Goal: Transaction & Acquisition: Book appointment/travel/reservation

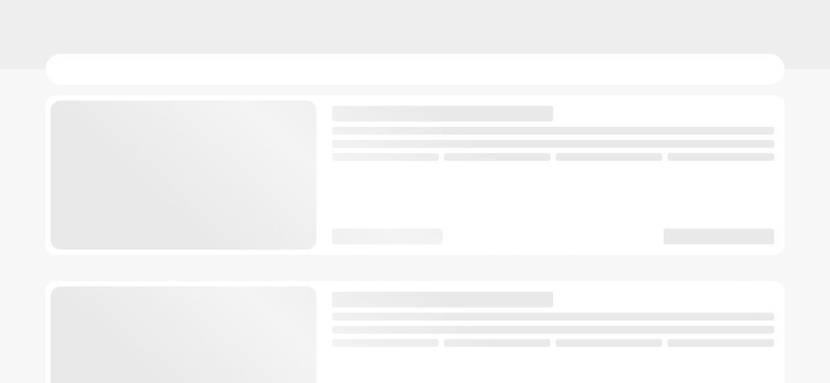
scroll to position [9, 0]
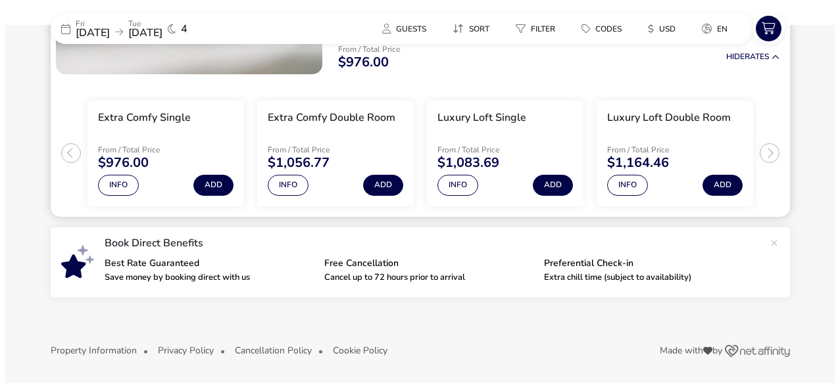
scroll to position [174, 0]
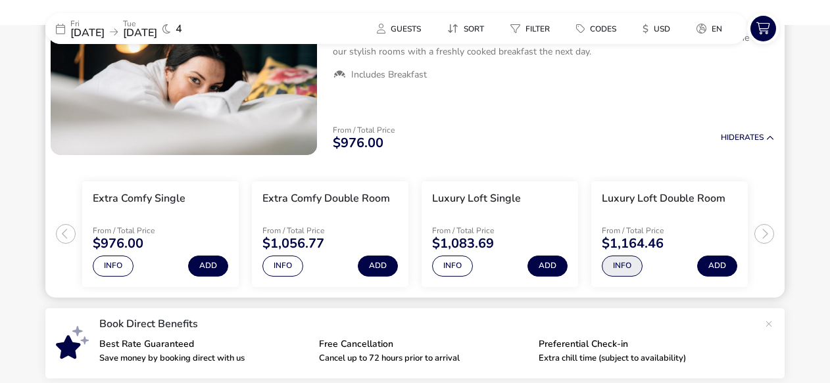
click at [615, 265] on button "Info" at bounding box center [622, 266] width 41 height 21
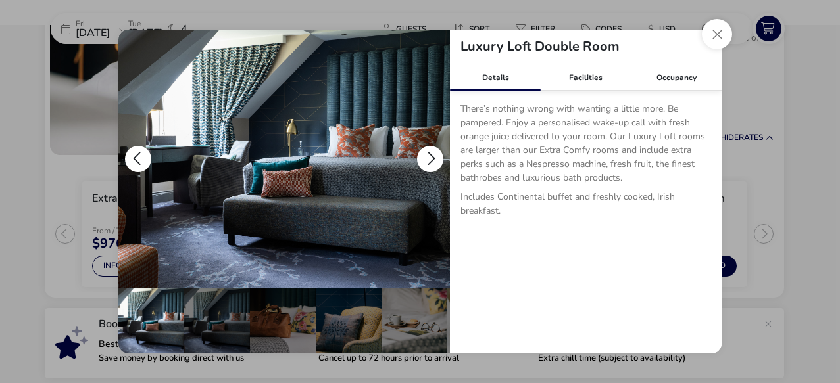
click at [428, 147] on button "details" at bounding box center [430, 159] width 26 height 26
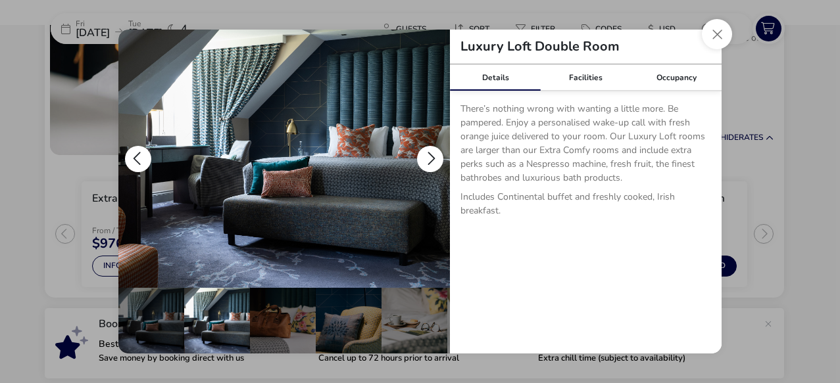
click at [428, 147] on button "details" at bounding box center [430, 159] width 26 height 26
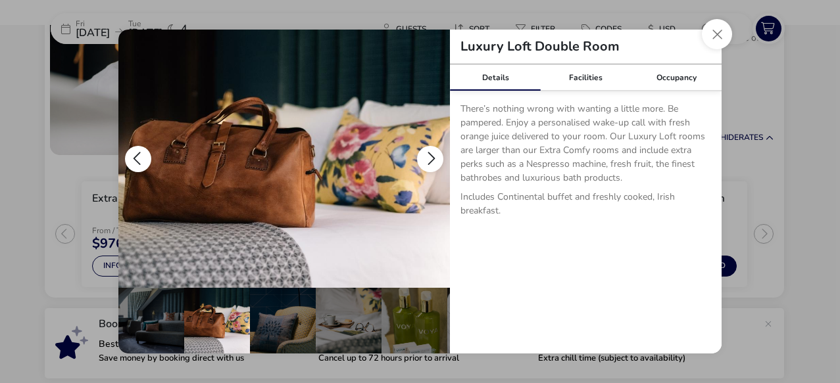
click at [428, 147] on button "details" at bounding box center [430, 159] width 26 height 26
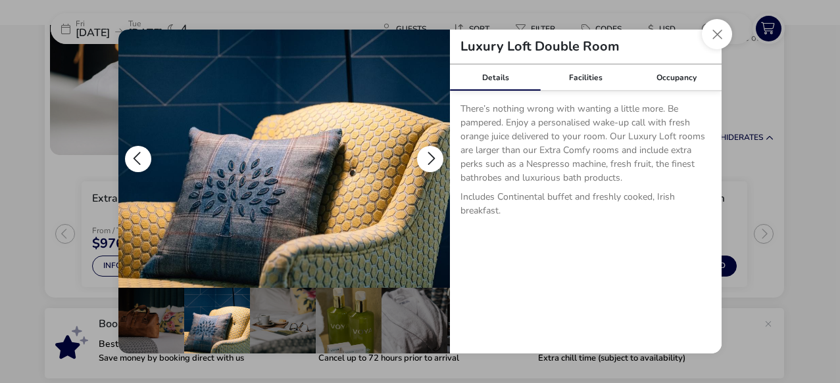
click at [428, 147] on button "details" at bounding box center [430, 159] width 26 height 26
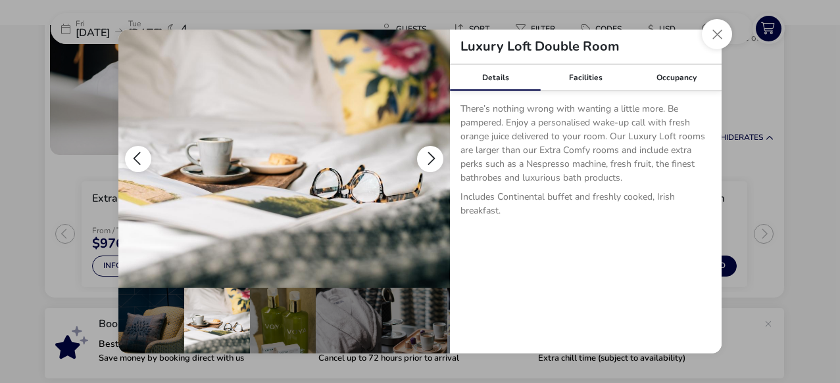
click at [428, 147] on button "details" at bounding box center [430, 159] width 26 height 26
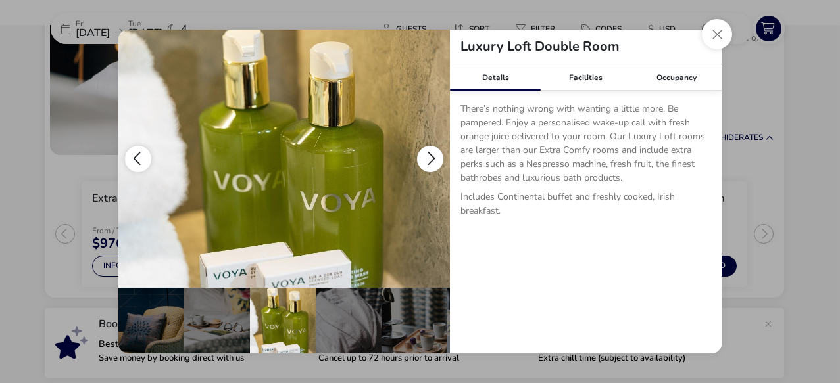
scroll to position [0, 263]
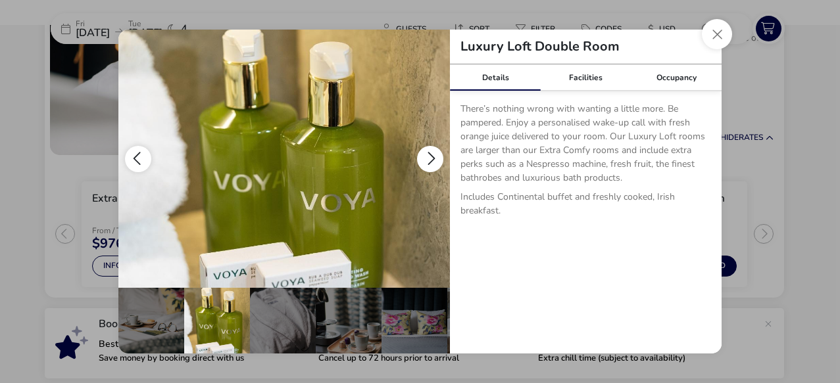
click at [428, 147] on button "details" at bounding box center [430, 159] width 26 height 26
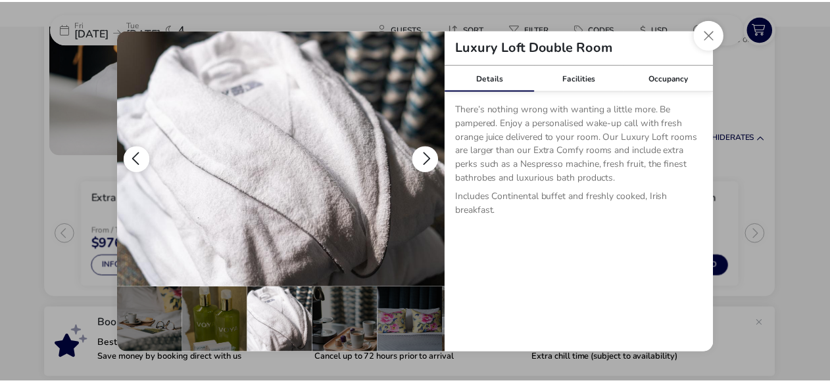
scroll to position [0, 326]
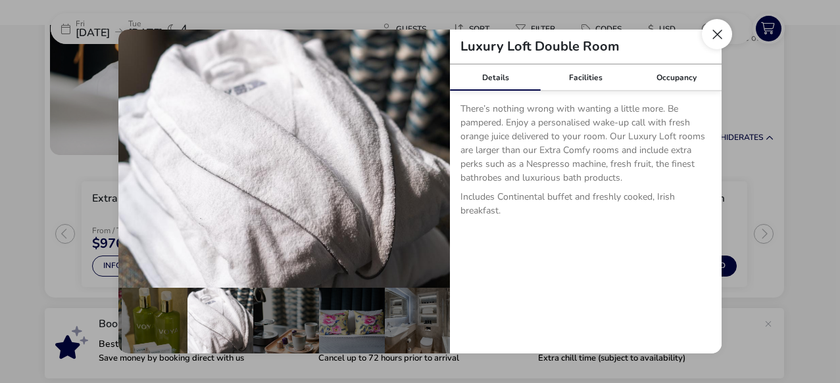
click at [715, 30] on button "Close dialog" at bounding box center [717, 34] width 30 height 30
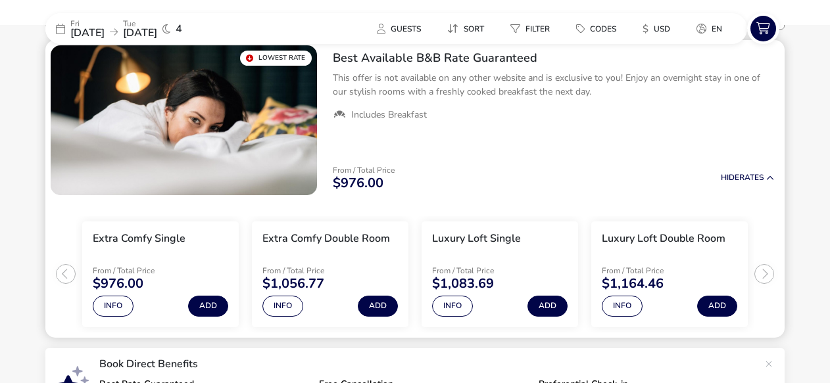
scroll to position [144, 0]
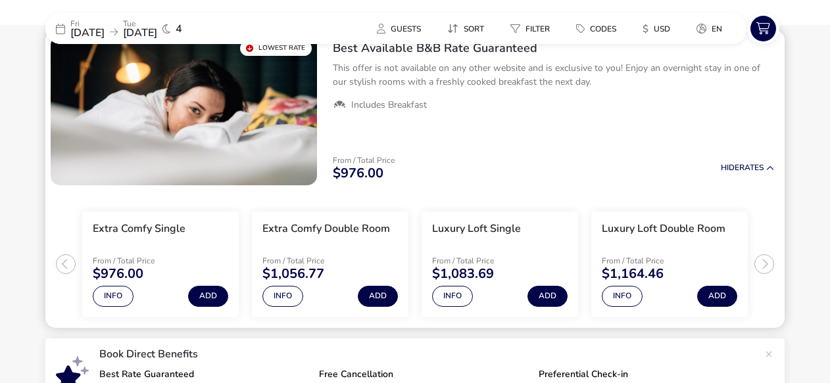
click at [765, 262] on ul "Extra Comfy Single From / Total Price $976.00 Info Add Extra Comfy Double Room …" at bounding box center [414, 259] width 739 height 137
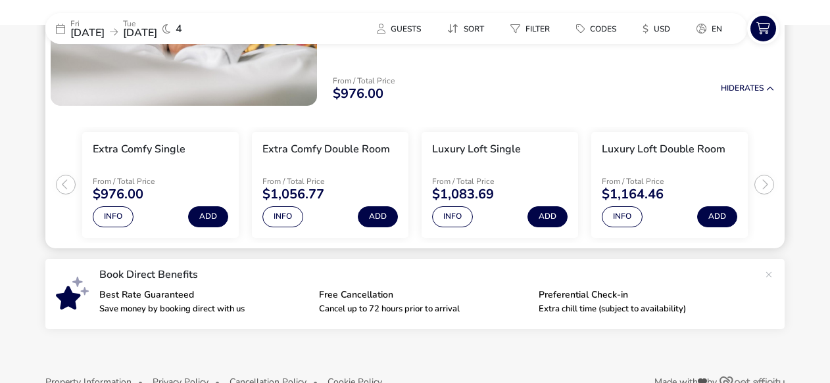
scroll to position [235, 0]
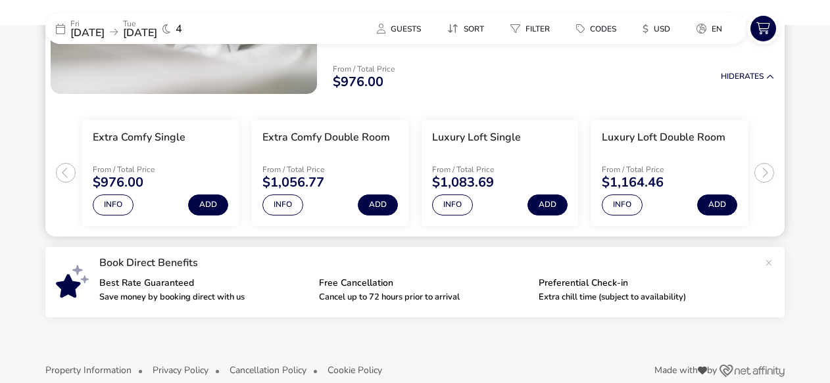
click at [763, 169] on ul "Extra Comfy Single From / Total Price $976.00 Info Add Extra Comfy Double Room …" at bounding box center [414, 167] width 739 height 137
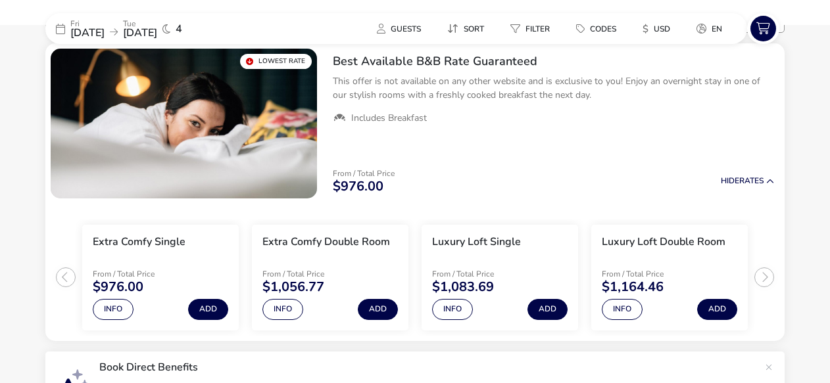
scroll to position [127, 0]
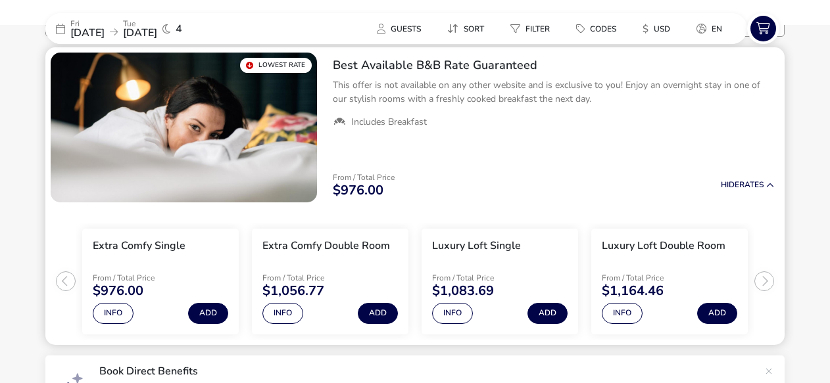
click at [764, 277] on ul "Extra Comfy Single From / Total Price $976.00 Info Add Extra Comfy Double Room …" at bounding box center [414, 276] width 739 height 137
click at [617, 312] on button "Info" at bounding box center [622, 313] width 41 height 21
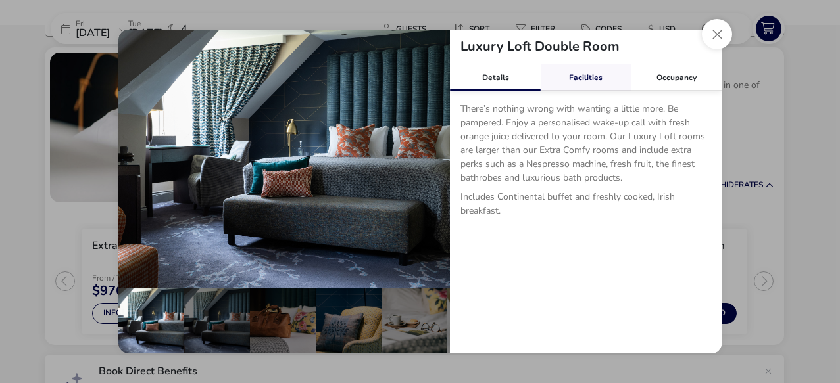
click at [587, 72] on link "Facilities" at bounding box center [586, 77] width 91 height 26
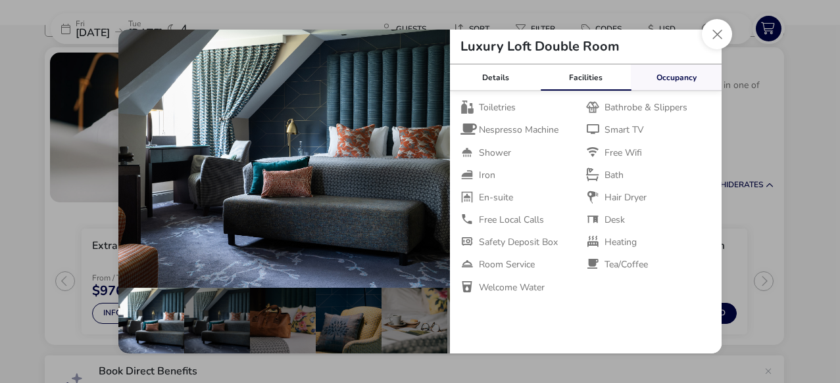
click at [682, 74] on link "Occupancy" at bounding box center [676, 77] width 91 height 26
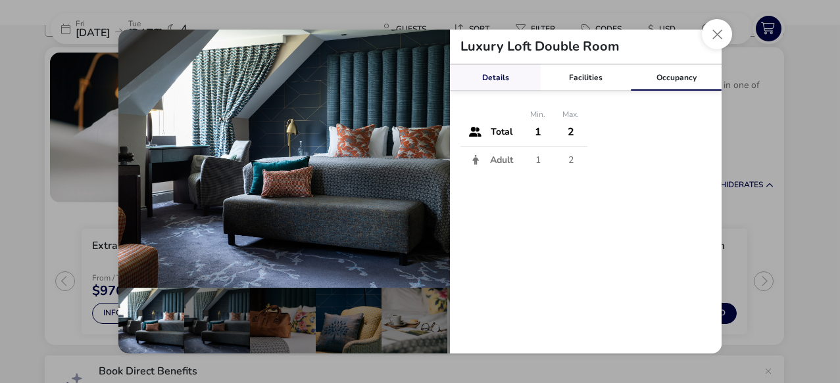
click at [482, 76] on link "Details" at bounding box center [495, 77] width 91 height 26
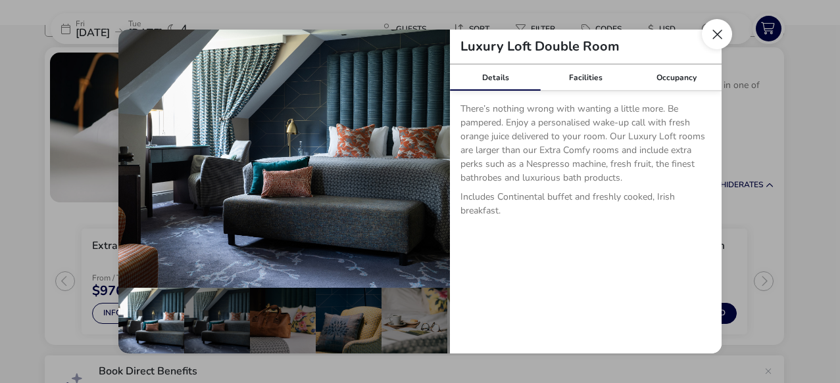
click at [712, 28] on button "Close dialog" at bounding box center [717, 34] width 30 height 30
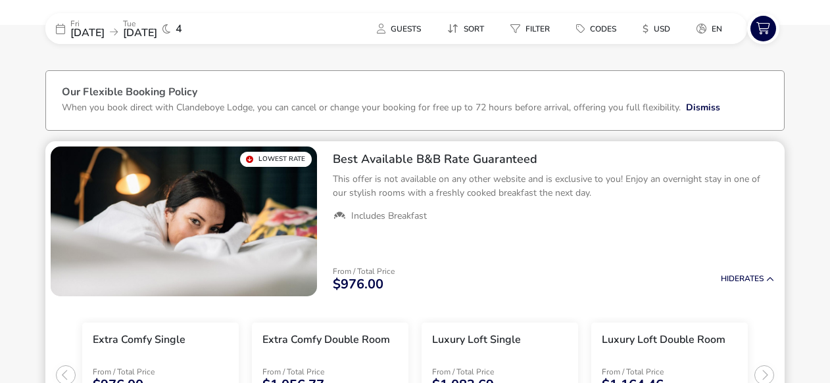
scroll to position [41, 0]
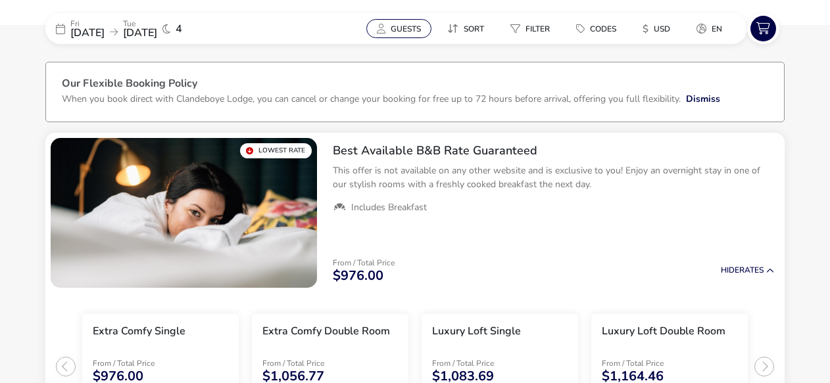
click at [402, 25] on span "Guests" at bounding box center [406, 29] width 30 height 11
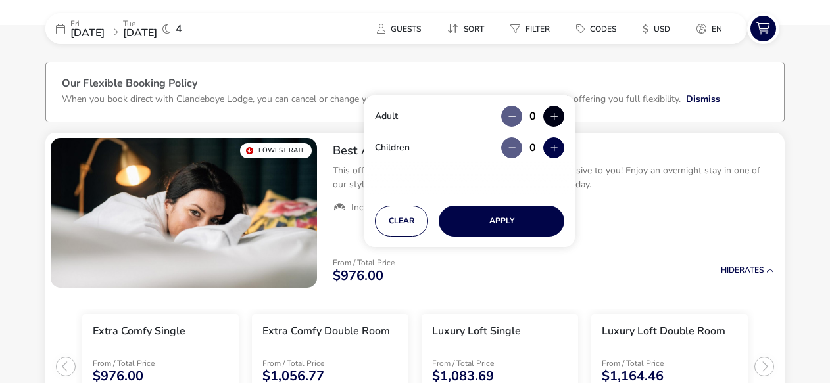
click at [549, 113] on button "button" at bounding box center [553, 116] width 21 height 21
type input "2"
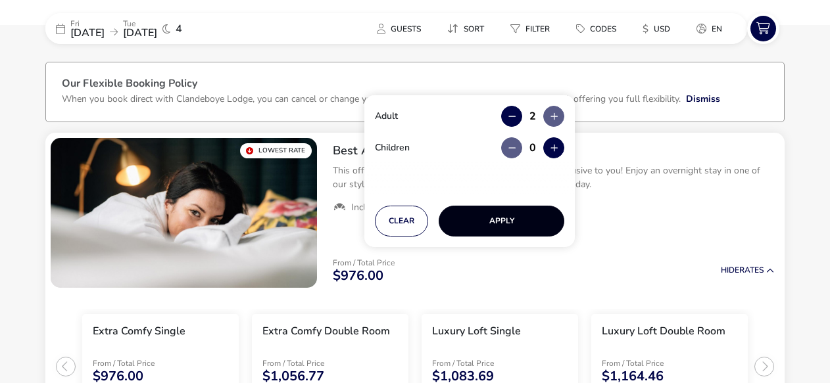
click at [497, 216] on button "Apply" at bounding box center [502, 221] width 126 height 31
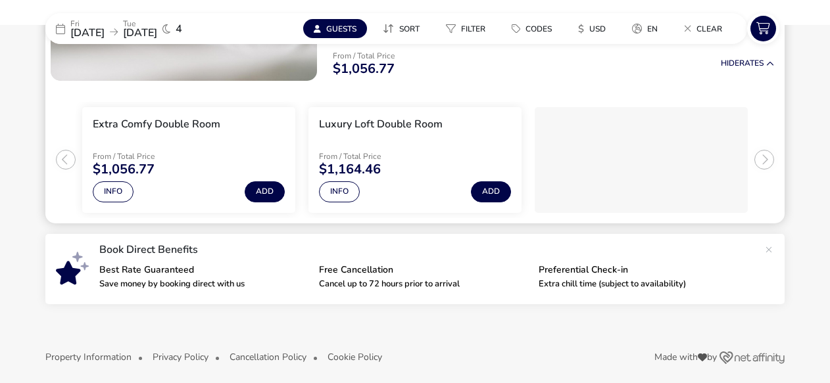
scroll to position [255, 0]
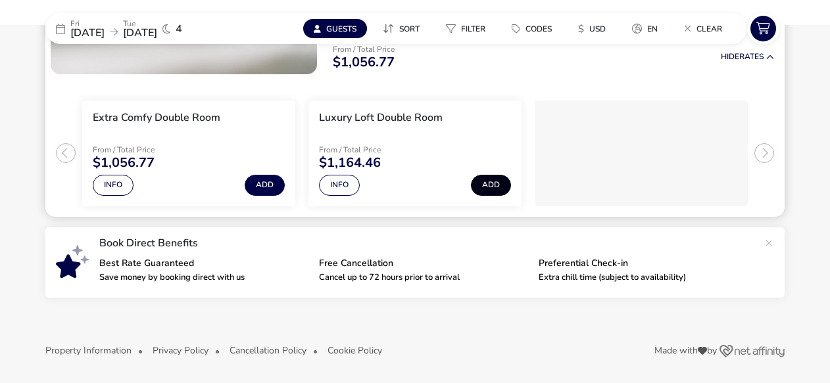
click at [491, 182] on button "Add" at bounding box center [491, 185] width 40 height 21
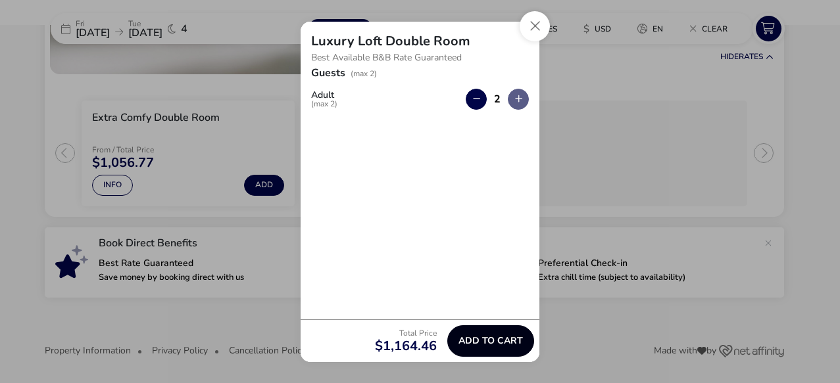
click at [484, 339] on span "Add to cart" at bounding box center [490, 341] width 64 height 10
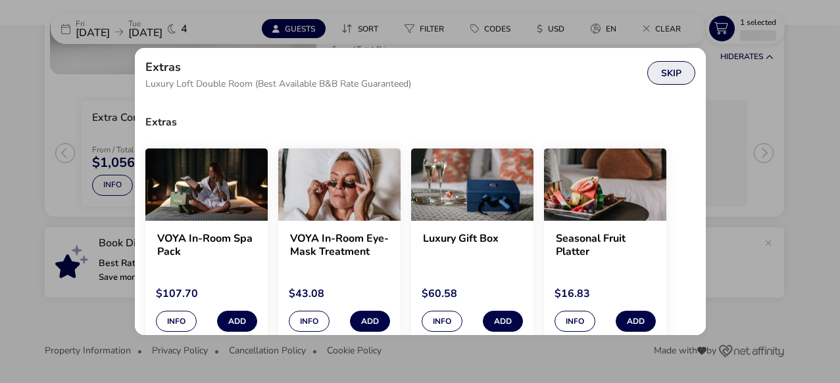
click at [670, 68] on button "Skip" at bounding box center [671, 73] width 48 height 24
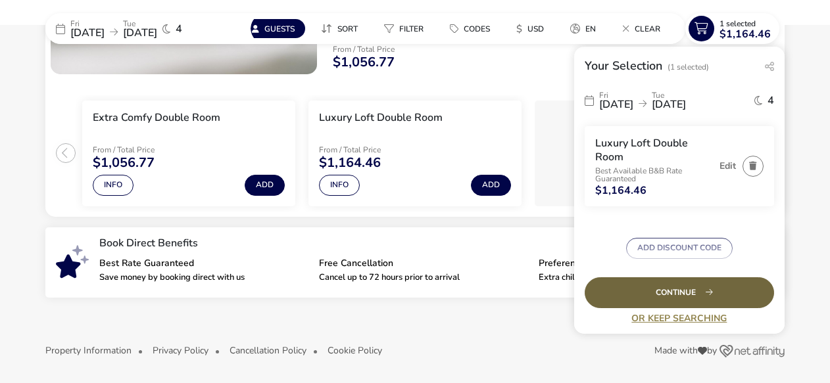
click at [667, 289] on div "Continue" at bounding box center [679, 293] width 189 height 31
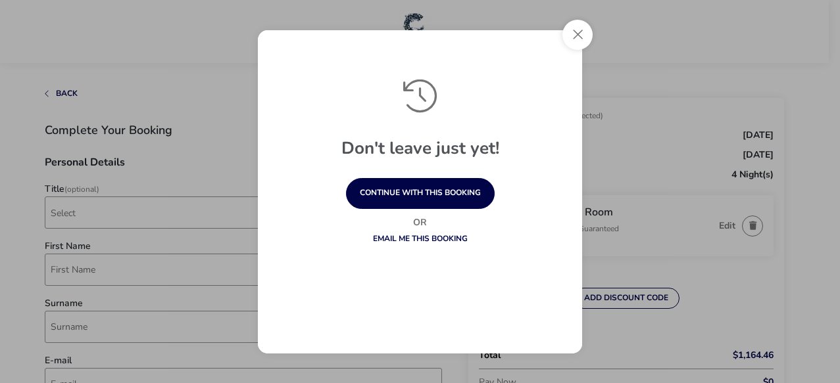
click at [448, 234] on link "Email me this booking" at bounding box center [420, 238] width 95 height 11
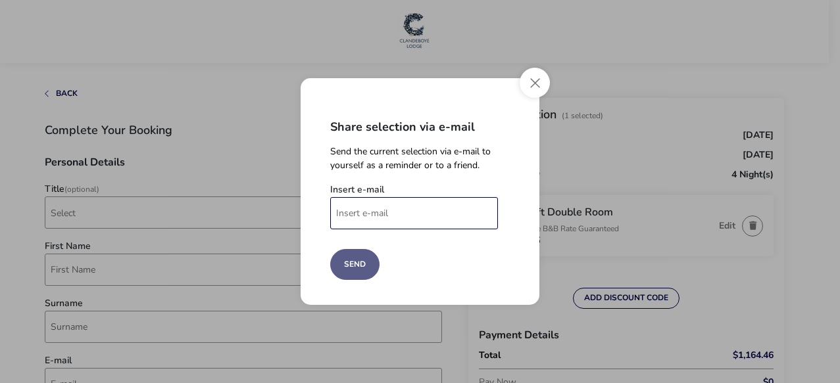
click at [398, 208] on input "Insert e-mail" at bounding box center [414, 213] width 168 height 32
type input "candyhunter@sbcglobal.net"
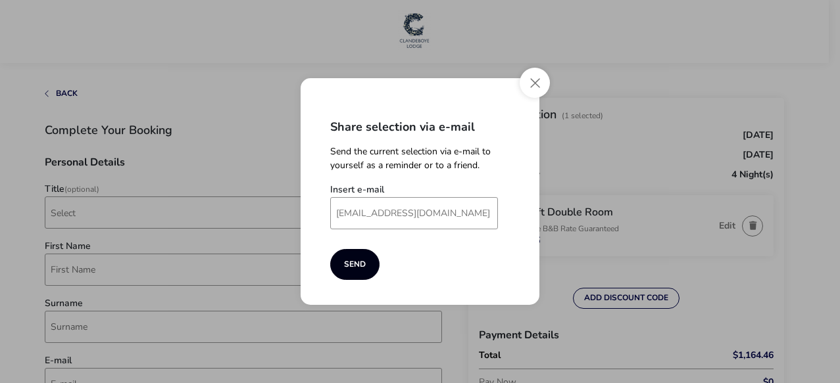
click at [352, 260] on button "Send" at bounding box center [354, 264] width 49 height 31
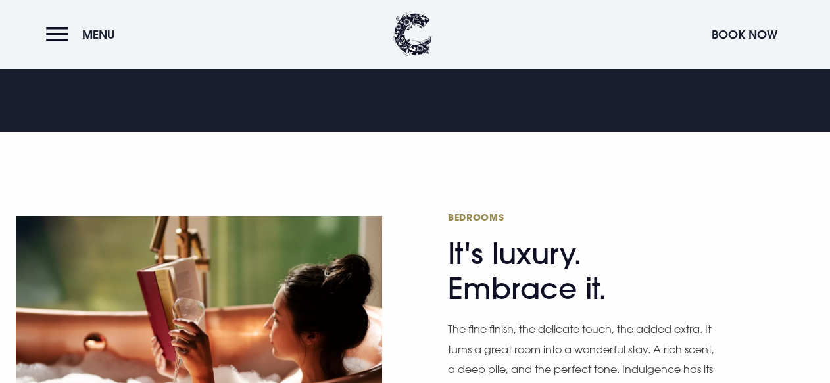
scroll to position [582, 0]
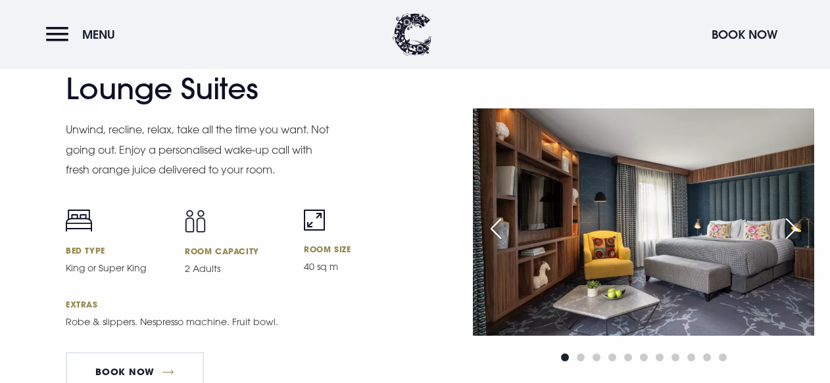
scroll to position [2643, 0]
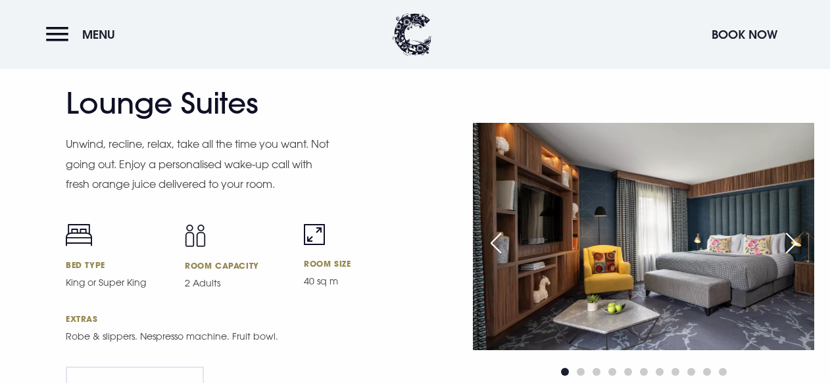
click at [785, 245] on div "Next slide" at bounding box center [791, 243] width 33 height 29
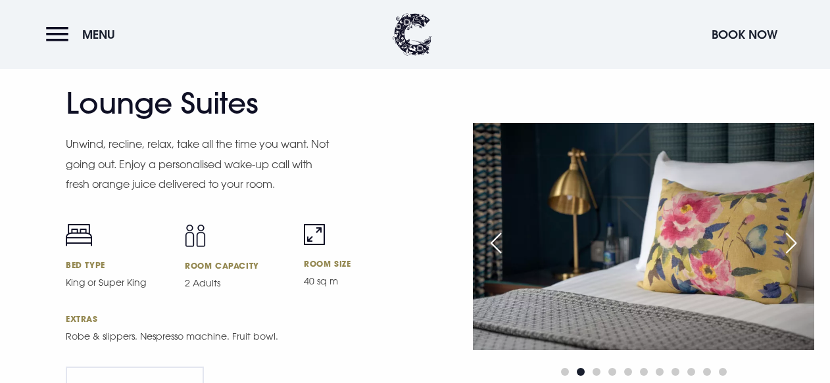
click at [789, 245] on div "Next slide" at bounding box center [791, 243] width 33 height 29
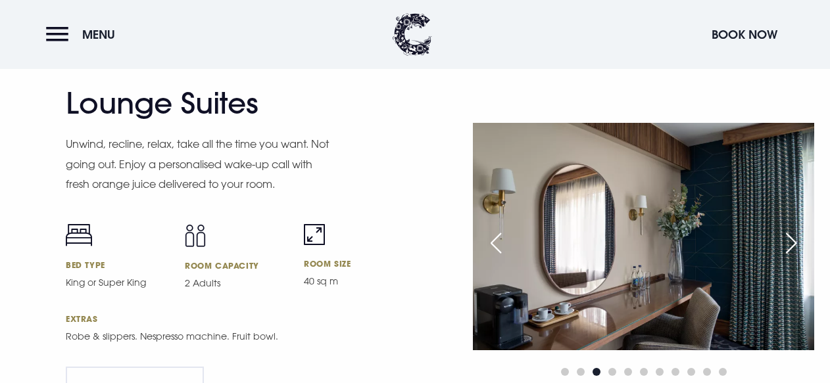
click at [789, 245] on div "Next slide" at bounding box center [791, 243] width 33 height 29
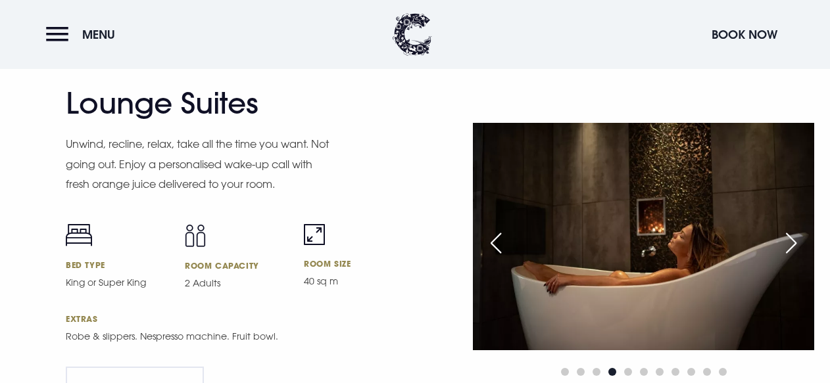
click at [498, 239] on div "Previous slide" at bounding box center [495, 243] width 33 height 29
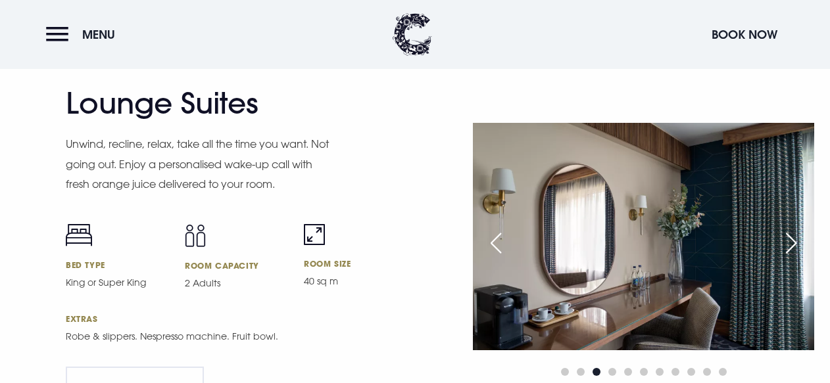
click at [787, 240] on div "Next slide" at bounding box center [791, 243] width 33 height 29
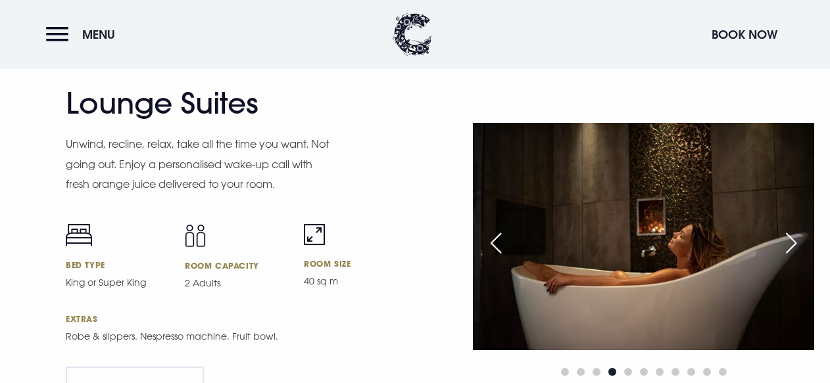
click at [790, 239] on div "Next slide" at bounding box center [791, 243] width 33 height 29
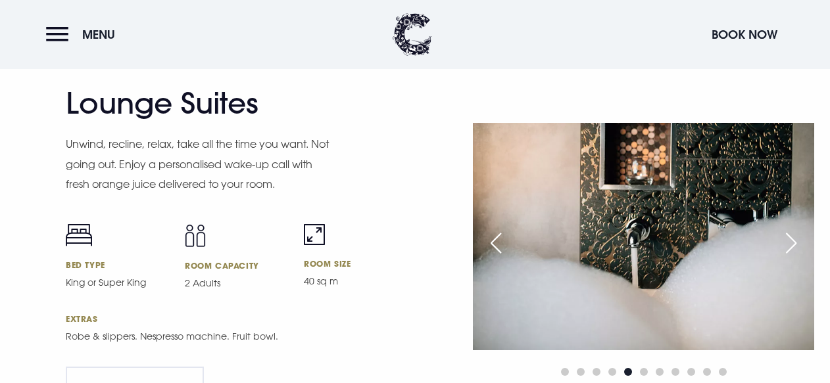
click at [789, 239] on div "Next slide" at bounding box center [791, 243] width 33 height 29
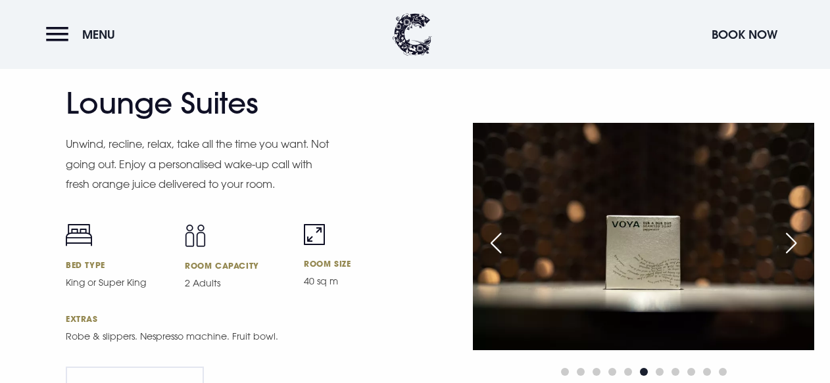
click at [789, 239] on div "Next slide" at bounding box center [791, 243] width 33 height 29
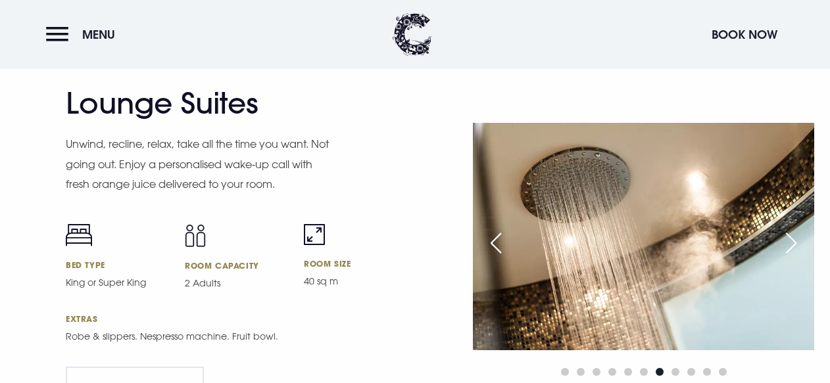
click at [787, 239] on div "Next slide" at bounding box center [791, 243] width 33 height 29
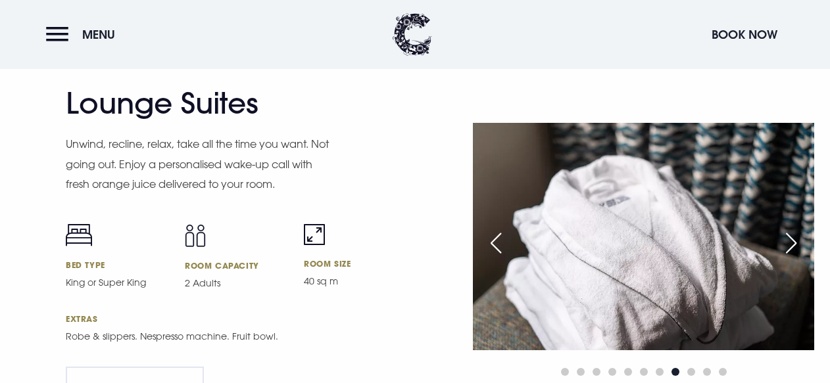
click at [787, 239] on div "Next slide" at bounding box center [791, 243] width 33 height 29
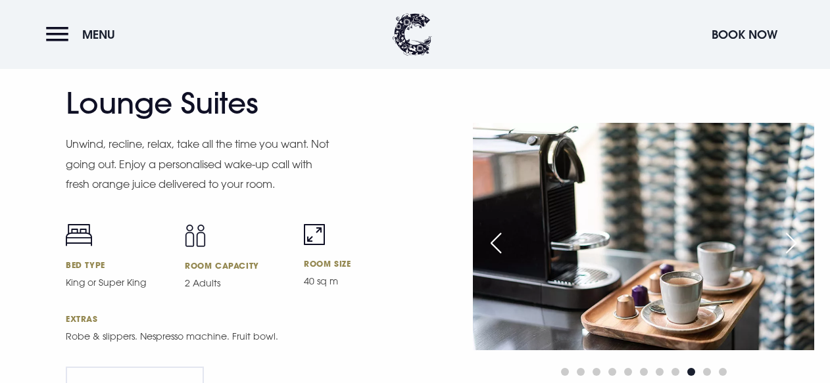
click at [787, 239] on div "Next slide" at bounding box center [791, 243] width 33 height 29
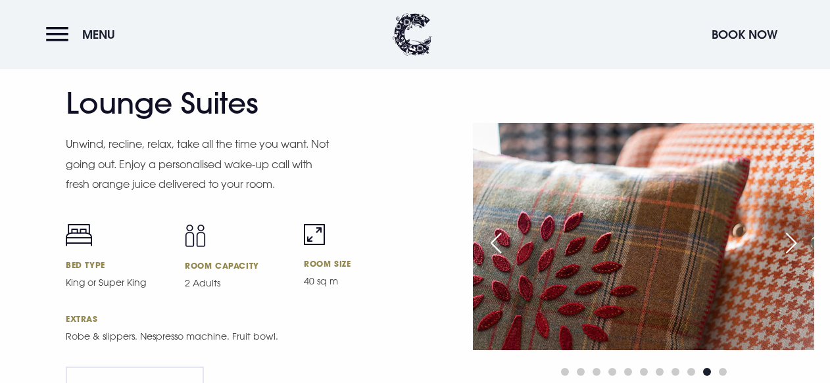
click at [787, 239] on div "Next slide" at bounding box center [791, 243] width 33 height 29
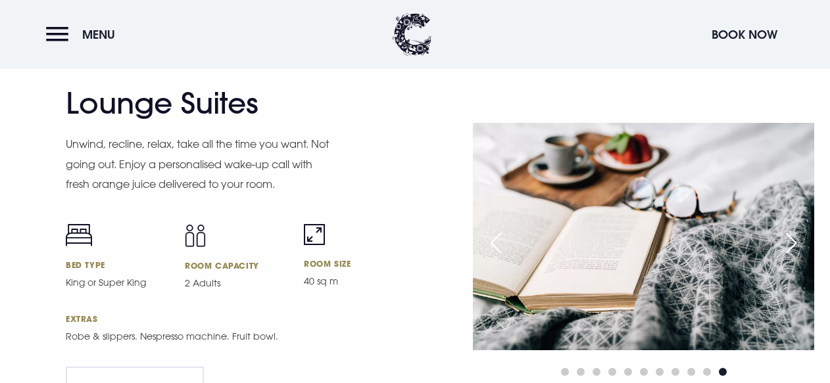
click at [787, 239] on div "Next slide" at bounding box center [791, 243] width 33 height 29
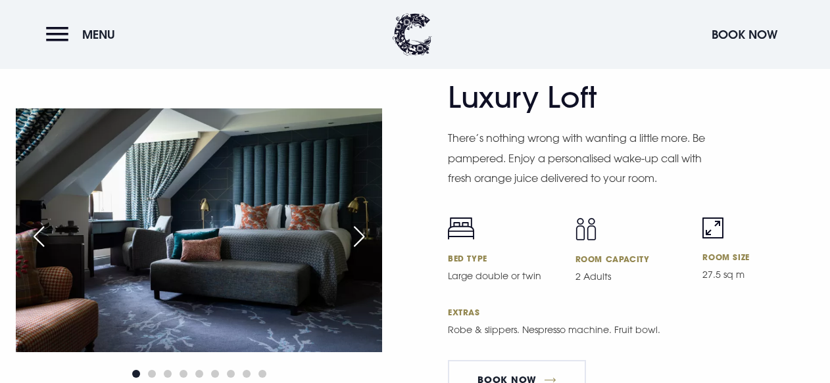
scroll to position [3048, 0]
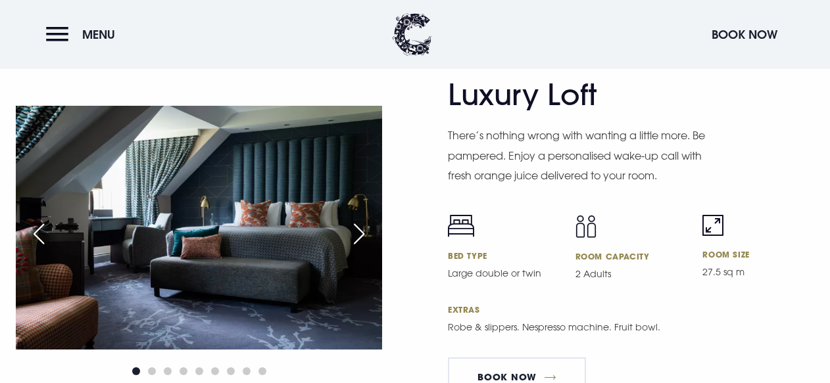
click at [359, 228] on div "Next slide" at bounding box center [359, 234] width 33 height 29
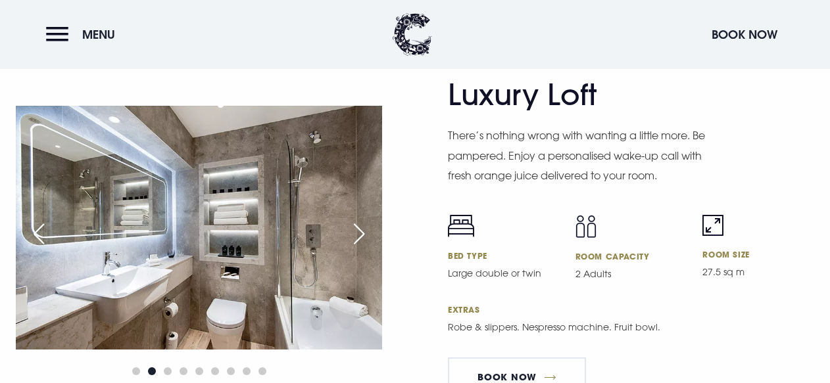
click at [352, 229] on div "Next slide" at bounding box center [359, 234] width 33 height 29
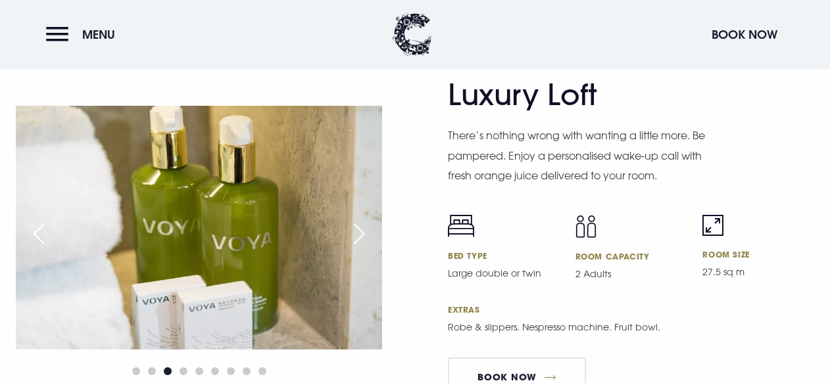
click at [352, 229] on div "Next slide" at bounding box center [359, 234] width 33 height 29
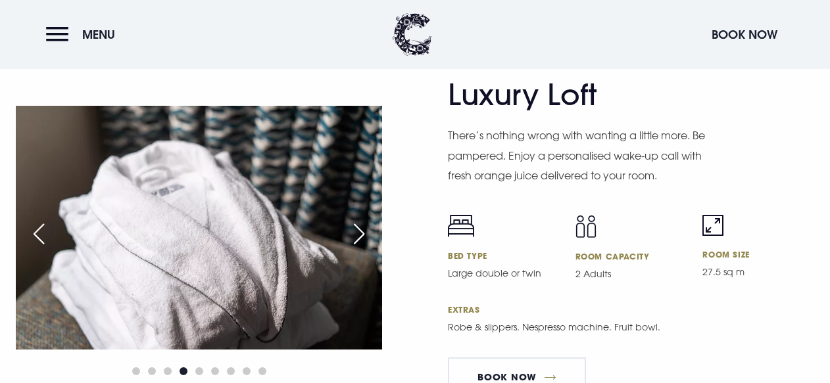
click at [352, 229] on div "Next slide" at bounding box center [359, 234] width 33 height 29
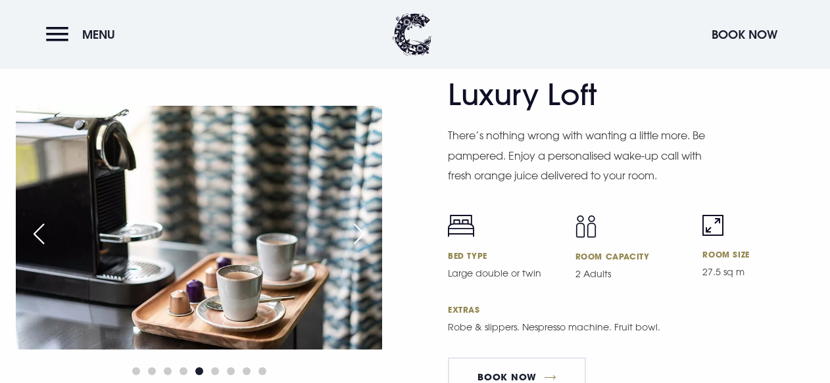
click at [352, 229] on div "Next slide" at bounding box center [359, 234] width 33 height 29
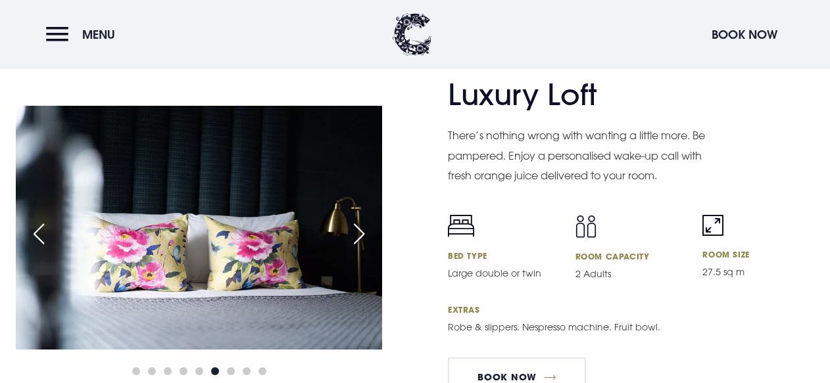
click at [352, 229] on div "Next slide" at bounding box center [359, 234] width 33 height 29
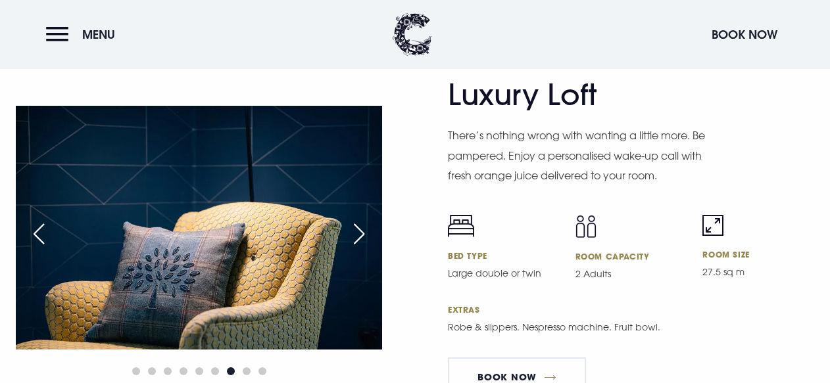
click at [352, 229] on div "Next slide" at bounding box center [359, 234] width 33 height 29
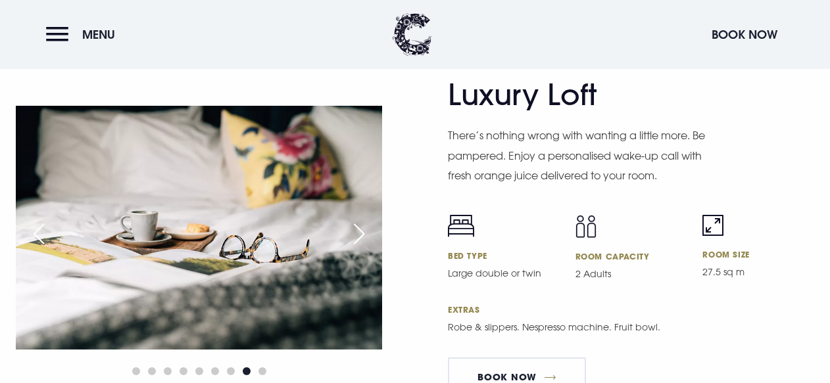
click at [352, 228] on div "Next slide" at bounding box center [359, 234] width 33 height 29
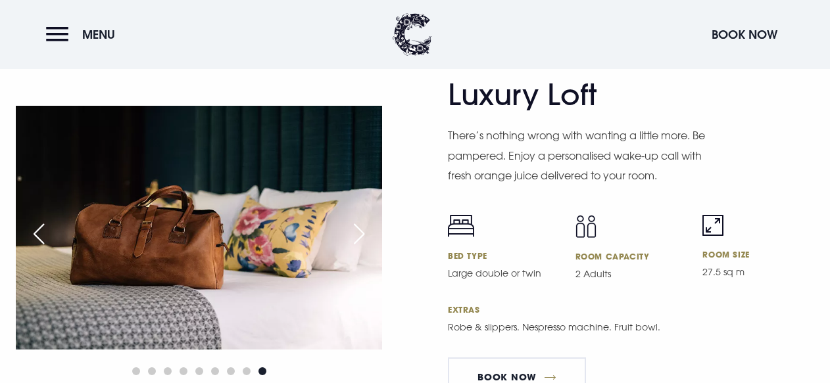
click at [352, 228] on div "Next slide" at bounding box center [359, 234] width 33 height 29
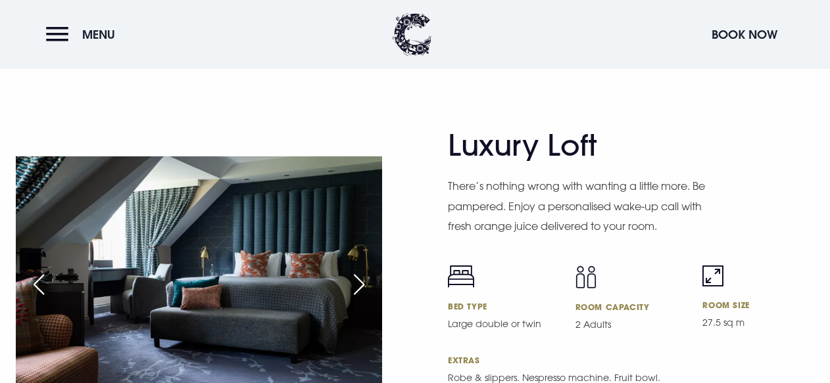
scroll to position [2994, 0]
